Goal: Find contact information: Obtain details needed to contact an individual or organization

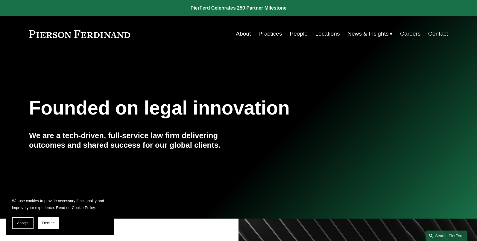
click at [324, 32] on link "Locations" at bounding box center [327, 33] width 25 height 11
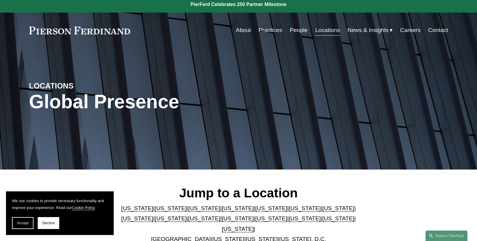
scroll to position [4, 0]
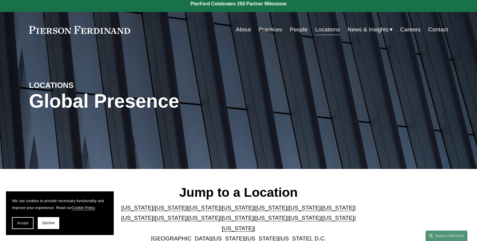
click at [322, 209] on link "[US_STATE]" at bounding box center [338, 208] width 32 height 6
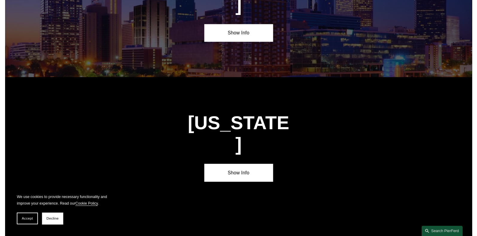
scroll to position [1015, 0]
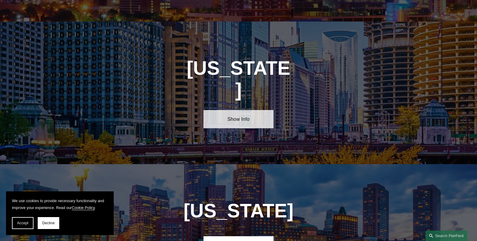
click at [252, 110] on link "Show Info" at bounding box center [238, 119] width 70 height 18
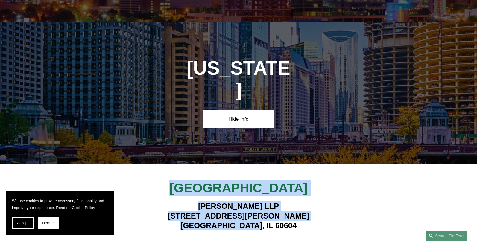
drag, startPoint x: 209, startPoint y: 151, endPoint x: 280, endPoint y: 185, distance: 78.7
click at [280, 185] on div "[GEOGRAPHIC_DATA] [PERSON_NAME] LLP [STREET_ADDRESS][PERSON_NAME] View Lawyers ➔" at bounding box center [238, 216] width 477 height 72
copy div "Chicago [PERSON_NAME] LLP [STREET_ADDRESS][PERSON_NAME]"
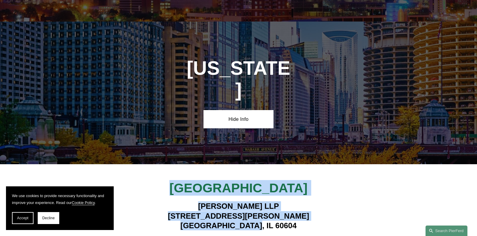
click at [332, 180] on div "[GEOGRAPHIC_DATA] [PERSON_NAME] LLP [STREET_ADDRESS][PERSON_NAME] View Lawyers ➔" at bounding box center [238, 216] width 477 height 72
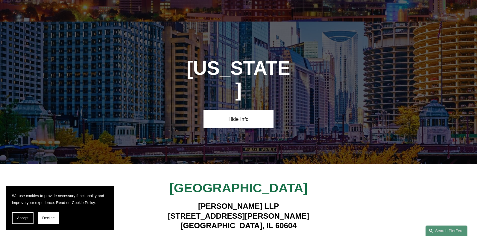
click at [72, 180] on div "[GEOGRAPHIC_DATA] [PERSON_NAME] LLP [STREET_ADDRESS][PERSON_NAME] View Lawyers ➔" at bounding box center [238, 216] width 477 height 72
